Goal: Task Accomplishment & Management: Manage account settings

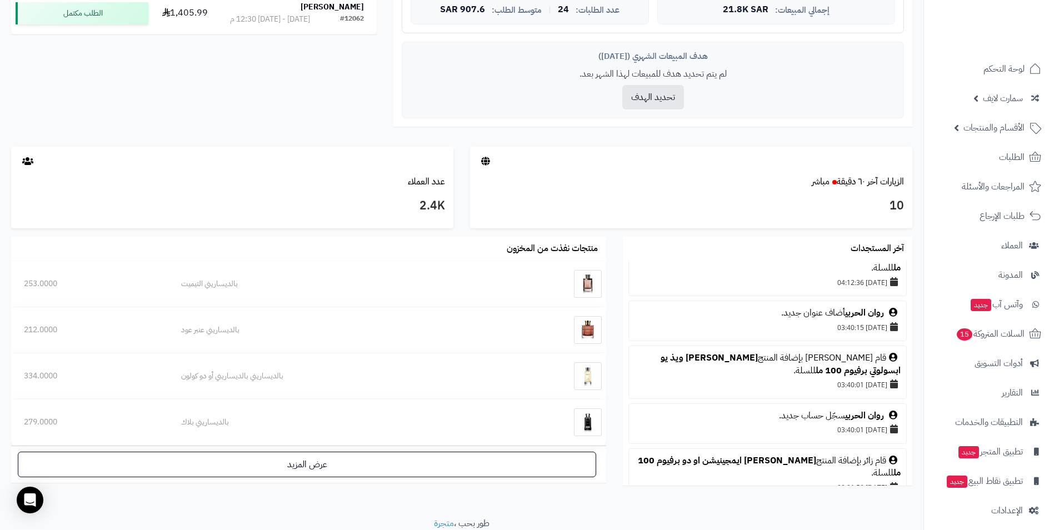
scroll to position [444, 0]
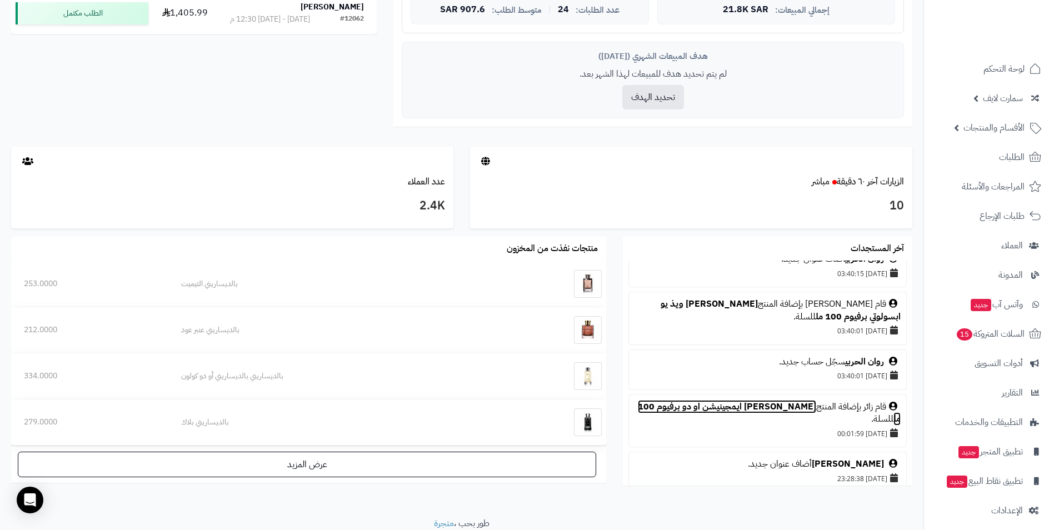
click at [746, 400] on link "[PERSON_NAME] ايمجينيشن او دو برفيوم 100 مل" at bounding box center [769, 413] width 263 height 26
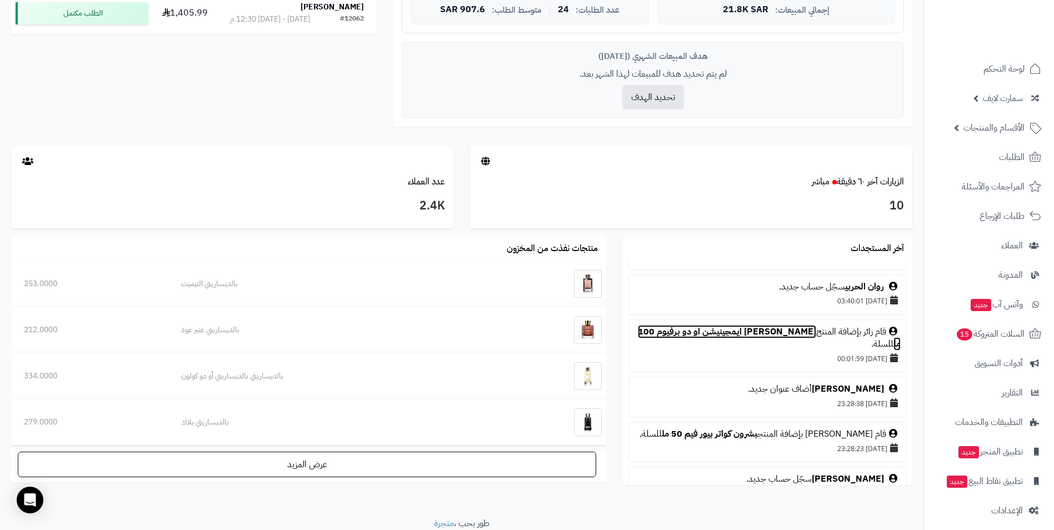
scroll to position [666, 0]
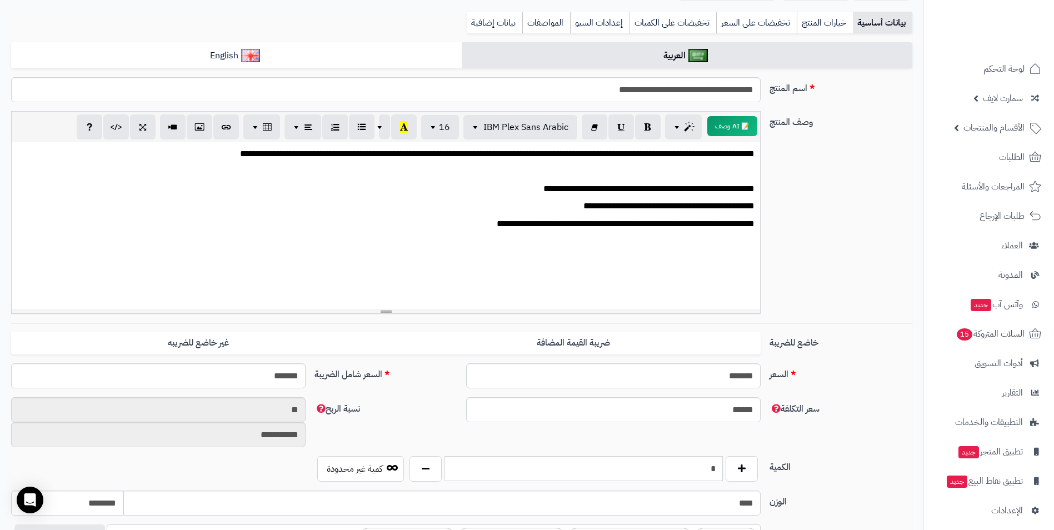
scroll to position [333, 0]
